Goal: Transaction & Acquisition: Purchase product/service

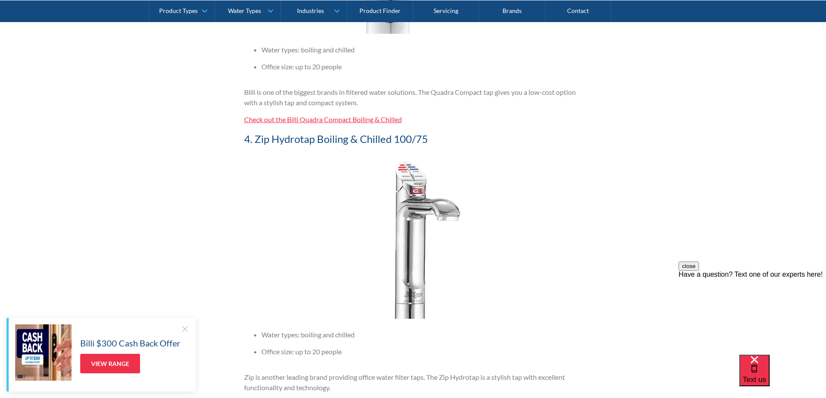
scroll to position [1604, 0]
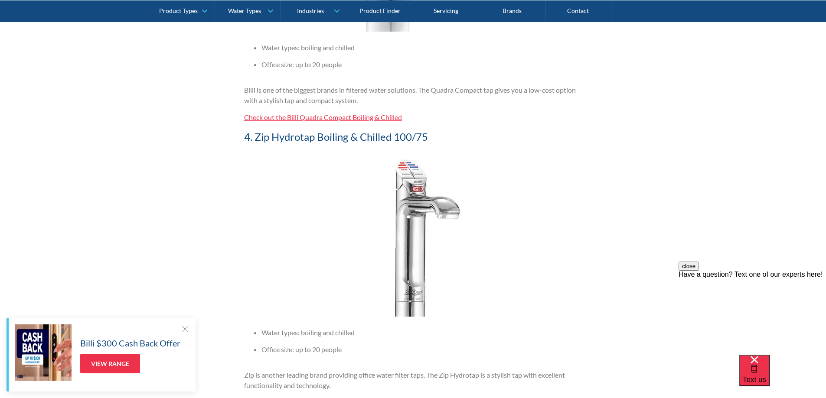
drag, startPoint x: 658, startPoint y: 115, endPoint x: 662, endPoint y: 120, distance: 6.4
click at [662, 120] on div "Filtered Water Taps By The Water People The Water People [DATE] 5 minute read C…" at bounding box center [413, 299] width 826 height 3464
click at [662, 119] on div "Filtered Water Taps By The Water People The Water People [DATE] 5 minute read C…" at bounding box center [413, 299] width 826 height 3464
click at [662, 119] on div "Filtered Water Taps By The Water People The Water People December 18, 2018 5 mi…" at bounding box center [413, 299] width 826 height 3464
click at [666, 117] on div "Filtered Water Taps By The Water People The Water People December 18, 2018 5 mi…" at bounding box center [413, 299] width 826 height 3464
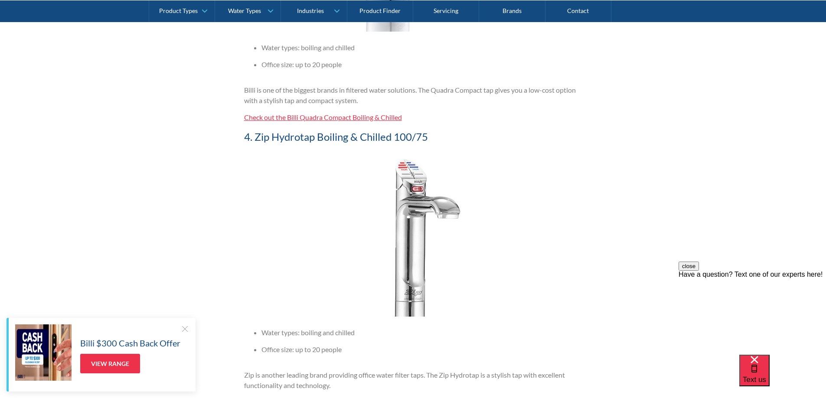
click at [660, 111] on div "Filtered Water Taps By The Water People The Water People December 18, 2018 5 mi…" at bounding box center [413, 299] width 826 height 3464
click at [75, 207] on div "Filtered Water Taps By The Water People The Water People December 18, 2018 5 mi…" at bounding box center [413, 299] width 826 height 3464
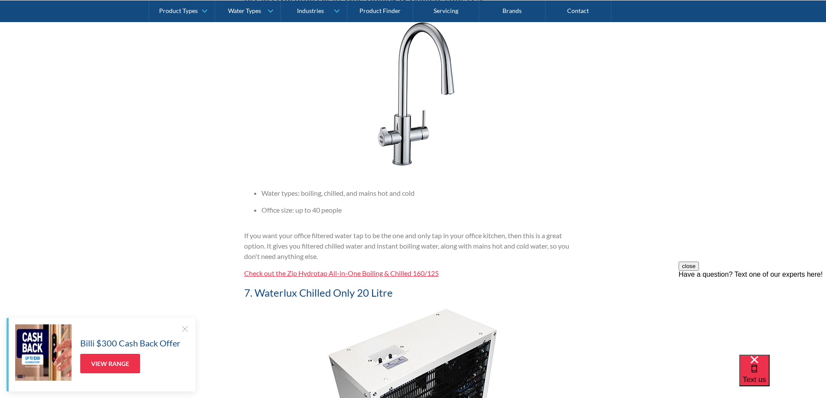
scroll to position [2341, 0]
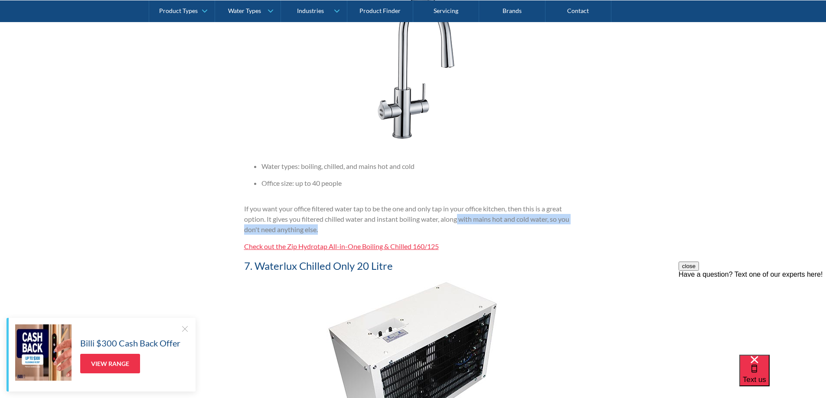
click at [458, 223] on p "If you want your office filtered water tap to be the one and only tap in your o…" at bounding box center [413, 219] width 338 height 31
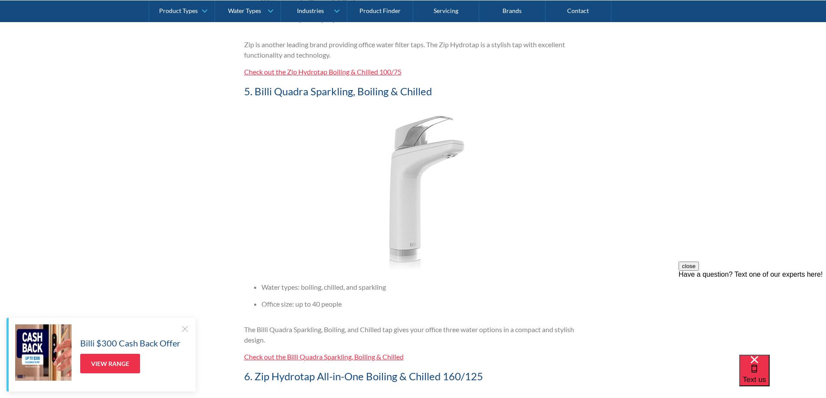
scroll to position [1864, 0]
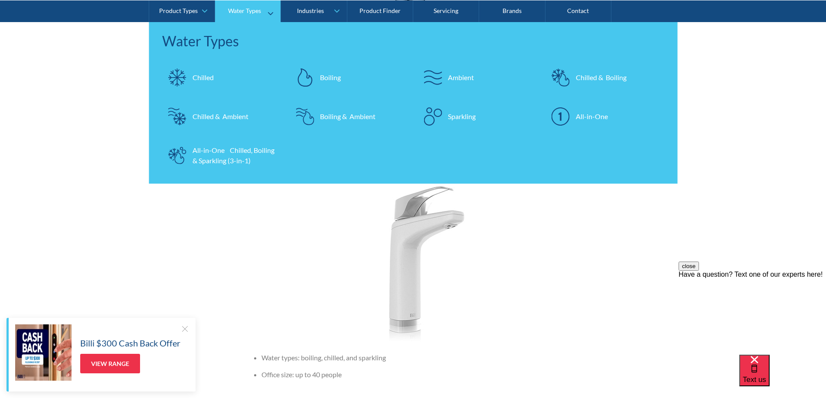
click at [202, 74] on div "Chilled" at bounding box center [202, 77] width 21 height 10
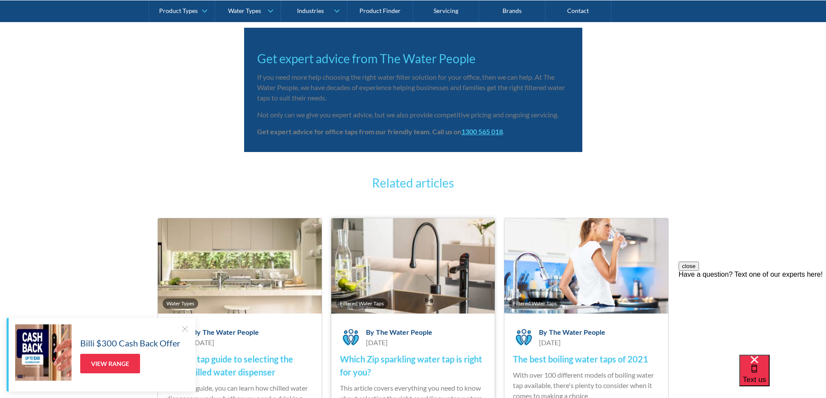
scroll to position [3511, 0]
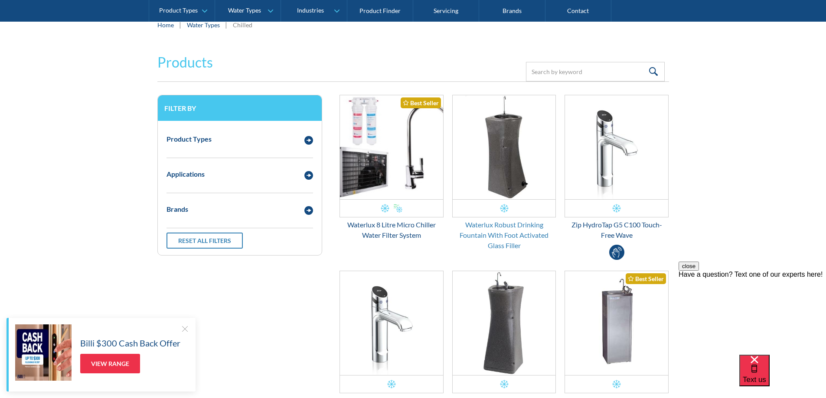
scroll to position [173, 0]
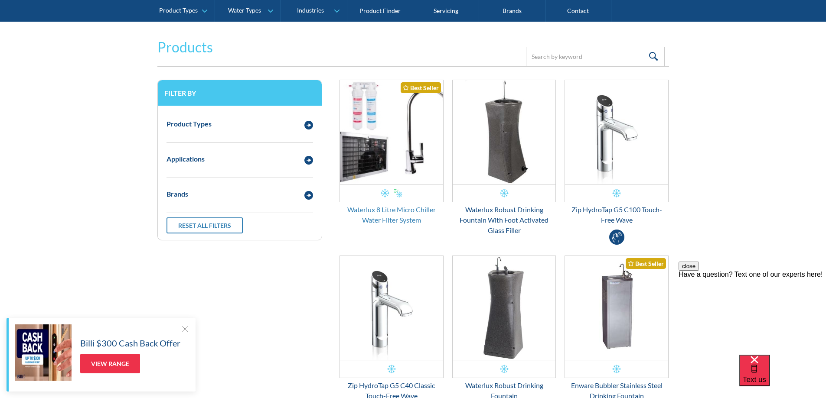
click at [380, 211] on div "Waterlux 8 Litre Micro Chiller Water Filter System" at bounding box center [391, 215] width 104 height 21
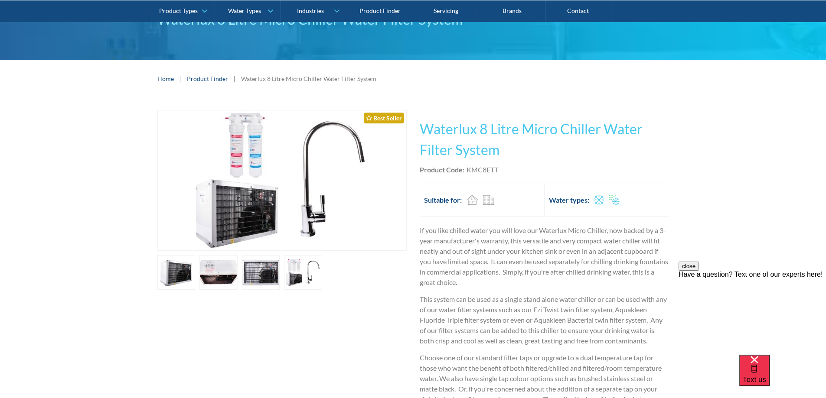
click at [297, 273] on link "open lightbox" at bounding box center [303, 272] width 38 height 35
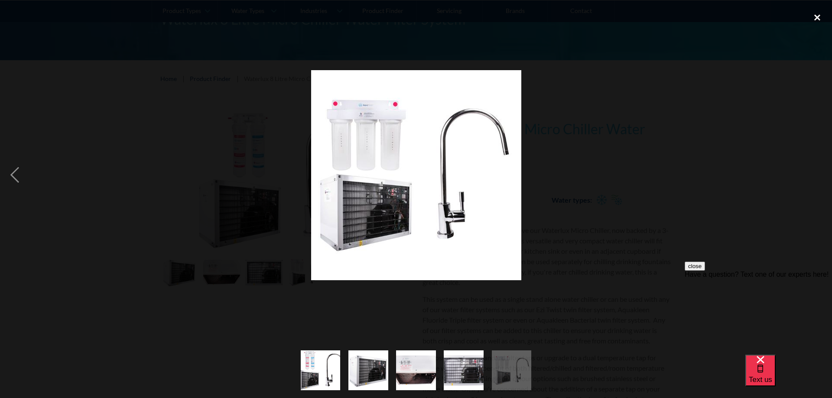
click at [821, 16] on div "close lightbox" at bounding box center [817, 17] width 29 height 19
